Goal: Task Accomplishment & Management: Manage account settings

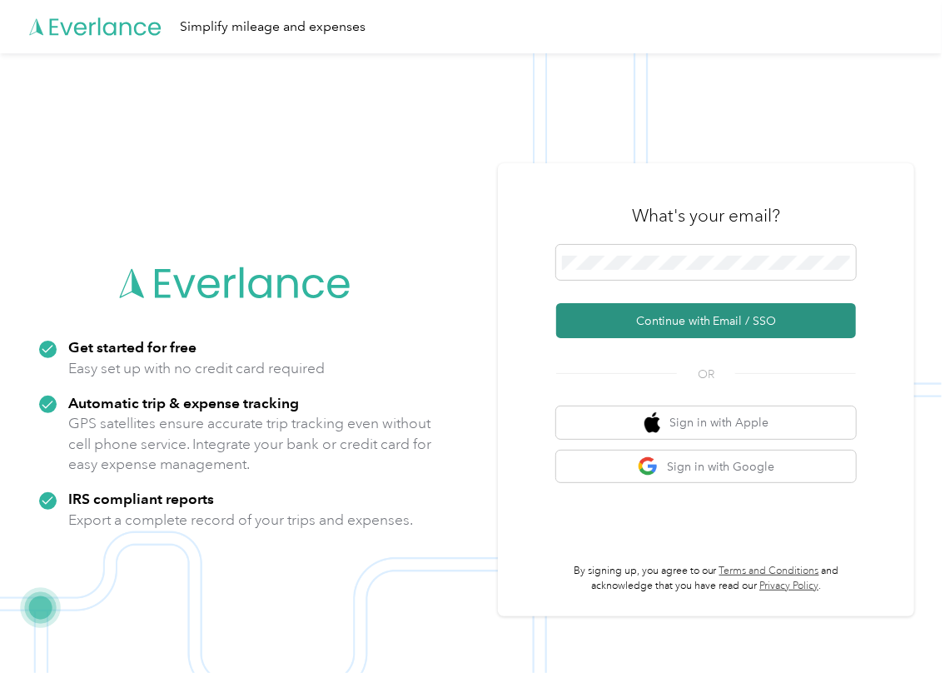
click at [644, 311] on button "Continue with Email / SSO" at bounding box center [706, 320] width 300 height 35
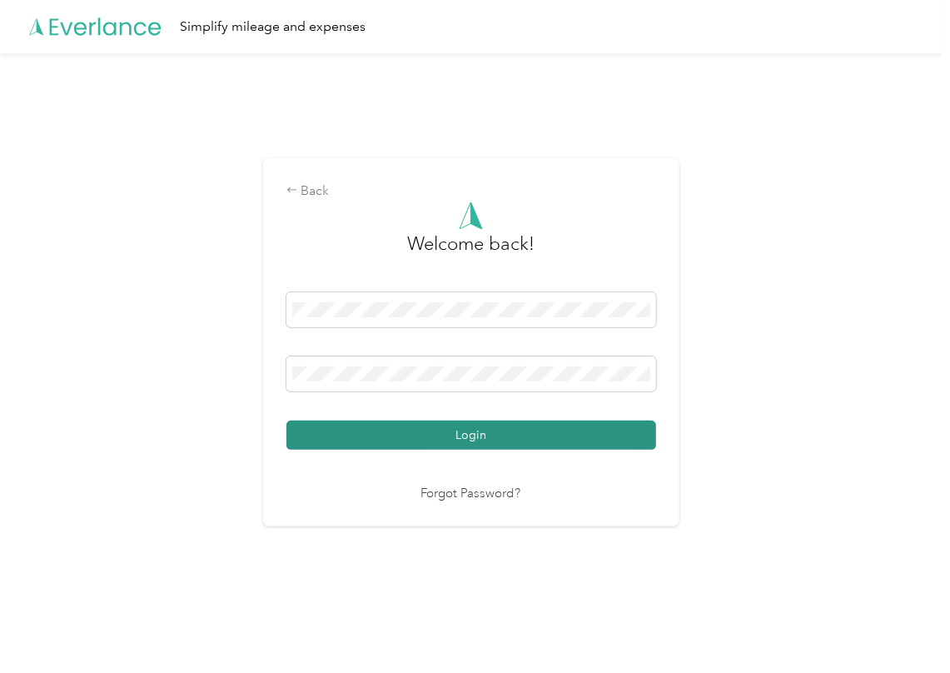
click at [350, 445] on button "Login" at bounding box center [471, 434] width 370 height 29
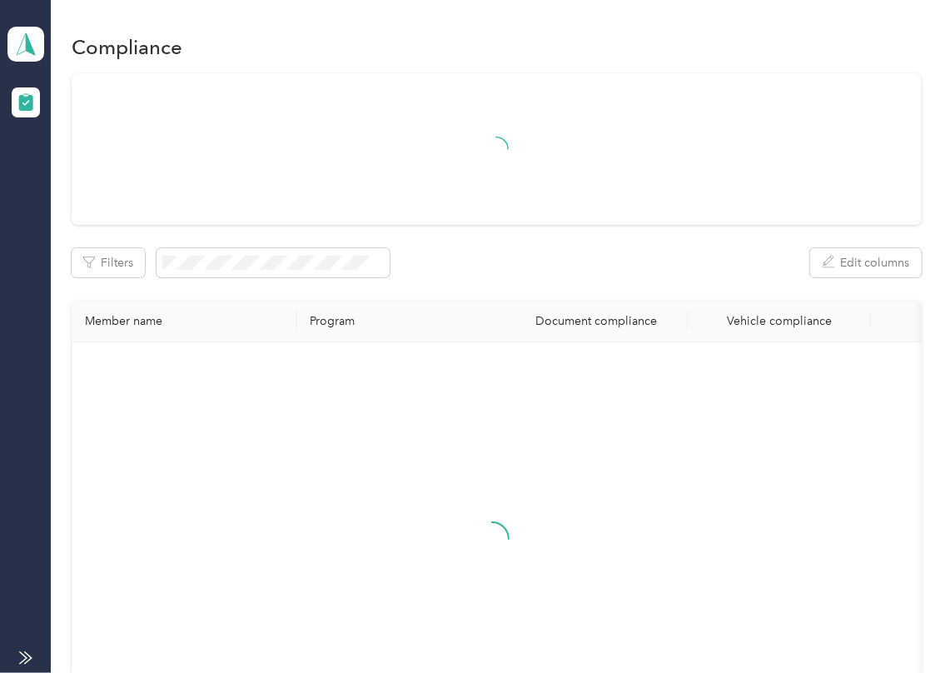
click at [510, 248] on div "Filters Edit columns" at bounding box center [497, 262] width 850 height 29
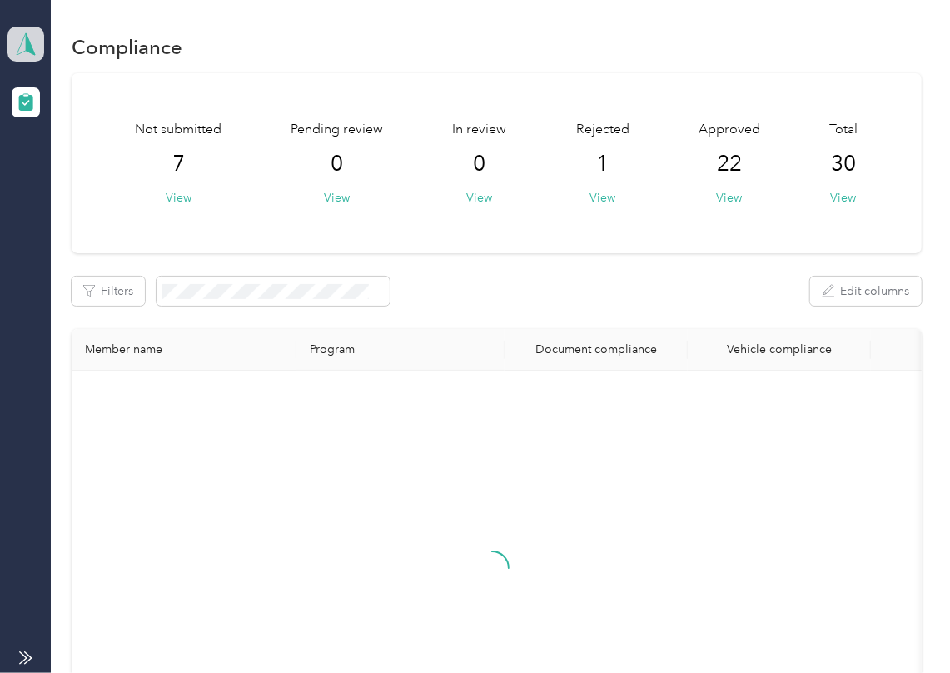
click at [18, 38] on icon at bounding box center [25, 43] width 25 height 23
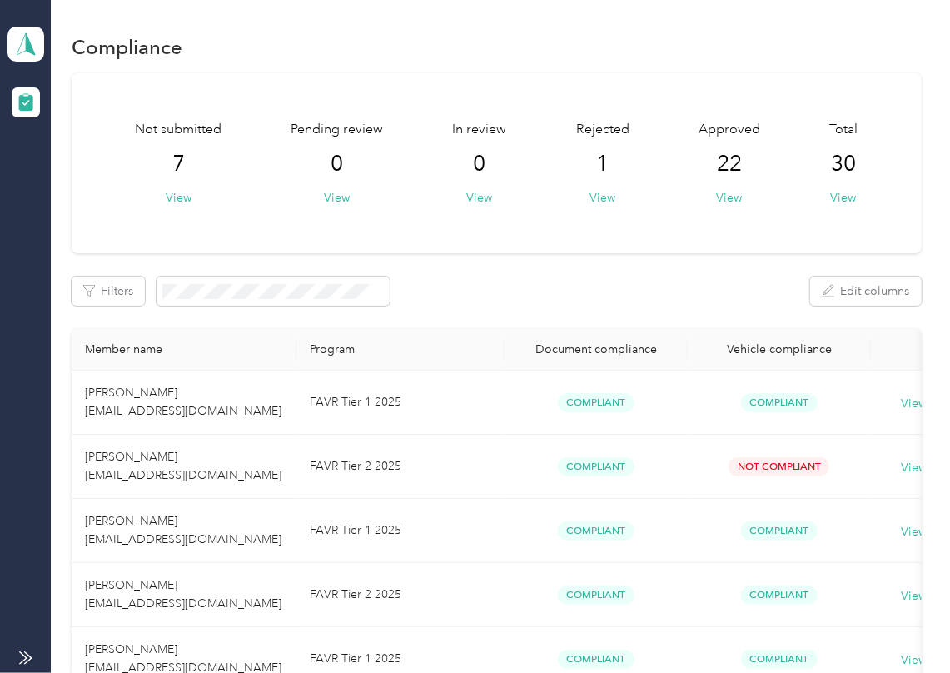
click at [100, 171] on div "Log out" at bounding box center [182, 174] width 327 height 29
